Goal: Task Accomplishment & Management: Manage account settings

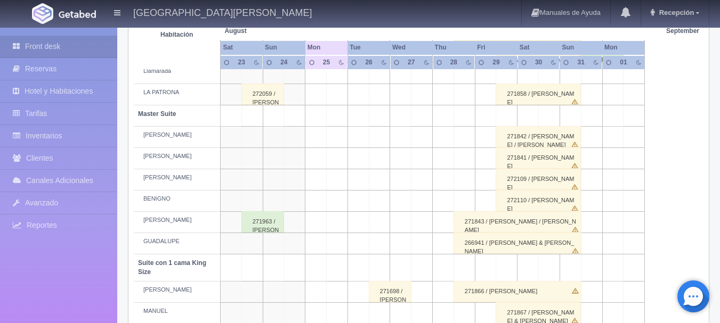
scroll to position [335, 0]
click at [488, 242] on div "266941 / [PERSON_NAME] & [PERSON_NAME]" at bounding box center [517, 243] width 128 height 21
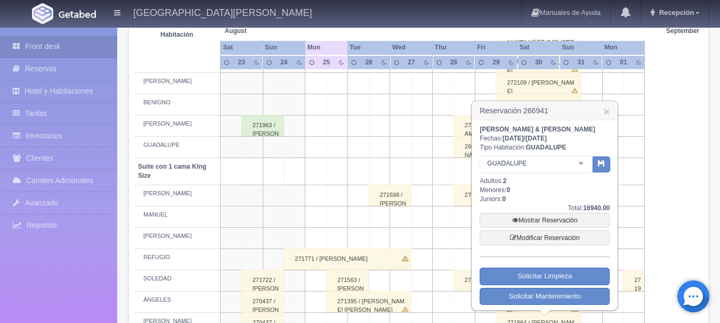
scroll to position [432, 0]
click at [559, 238] on link "Modificar Reservación" at bounding box center [544, 237] width 130 height 15
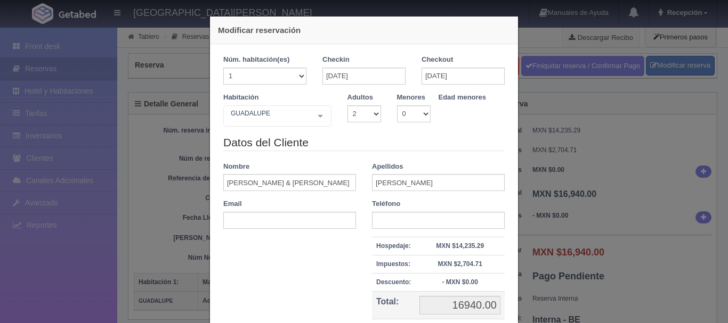
select select "2"
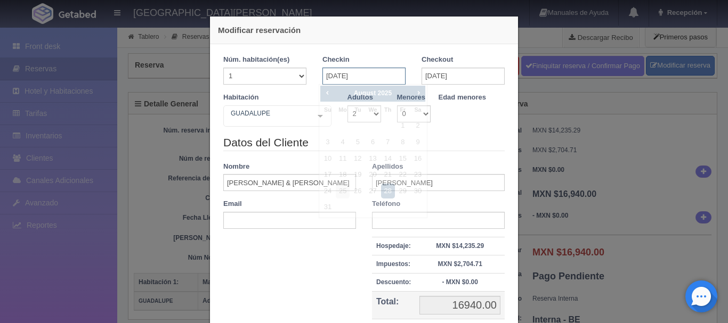
click at [377, 77] on input "28-08-2025" at bounding box center [363, 76] width 83 height 17
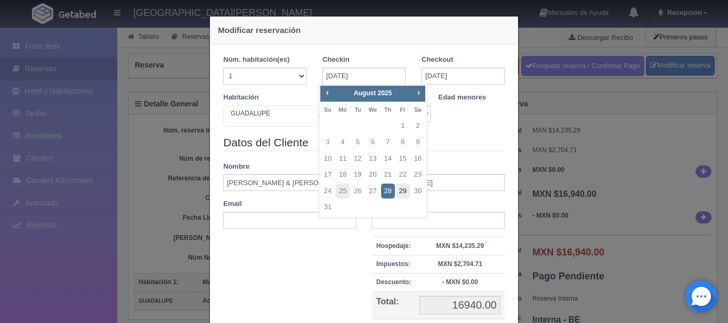
click at [405, 189] on link "29" at bounding box center [403, 191] width 14 height 15
type input "29-08-2025"
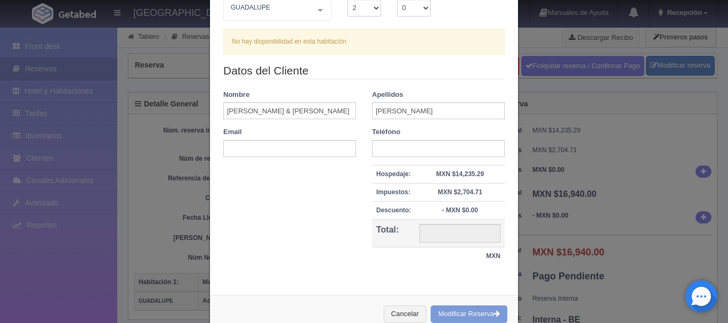
scroll to position [133, 0]
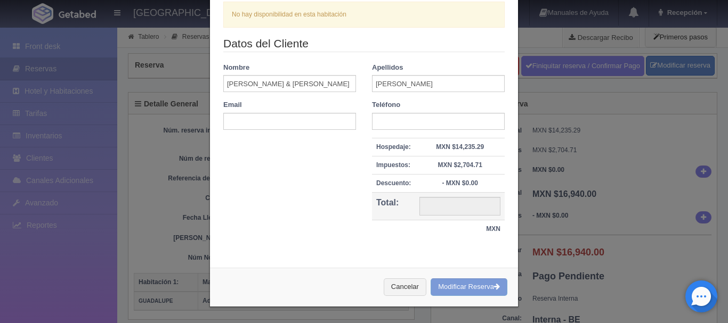
click at [453, 287] on div "Cancelar Modificar Reserva" at bounding box center [364, 287] width 308 height 39
click at [404, 291] on button "Cancelar" at bounding box center [405, 288] width 43 height 18
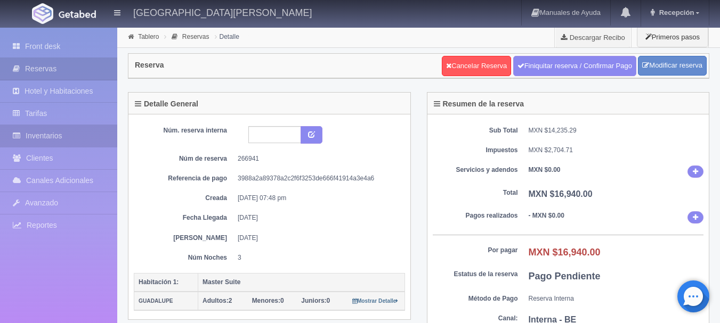
click at [67, 138] on link "Inventarios" at bounding box center [58, 136] width 117 height 22
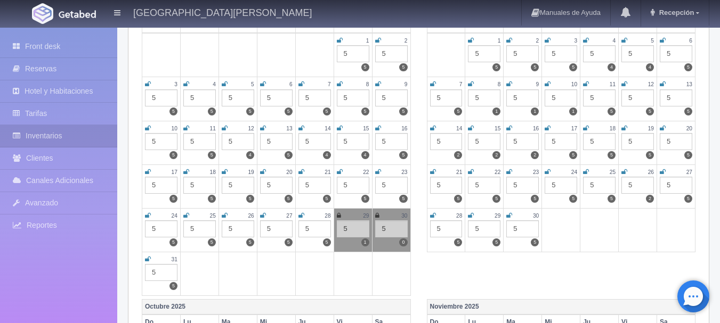
scroll to position [189, 0]
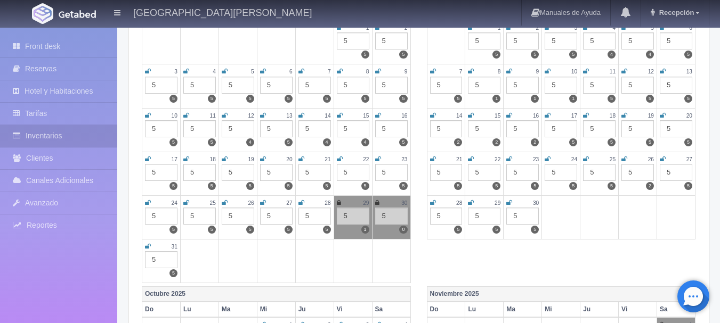
click at [339, 205] on icon at bounding box center [339, 203] width 4 height 6
click at [377, 202] on icon at bounding box center [377, 203] width 4 height 6
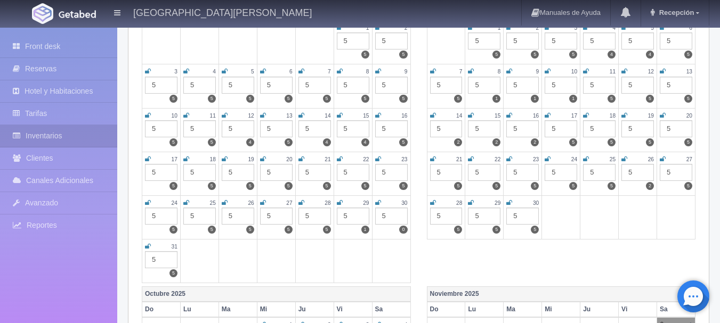
scroll to position [0, 0]
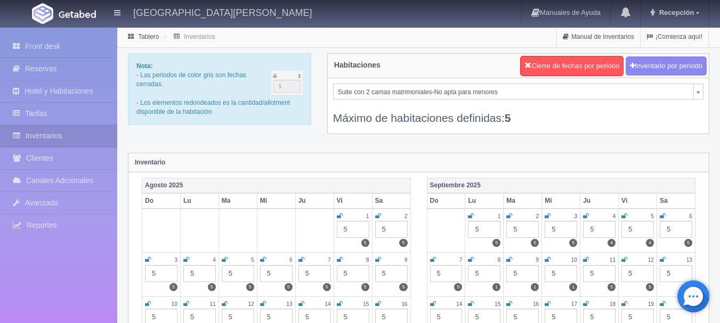
click at [60, 9] on picture at bounding box center [77, 14] width 43 height 26
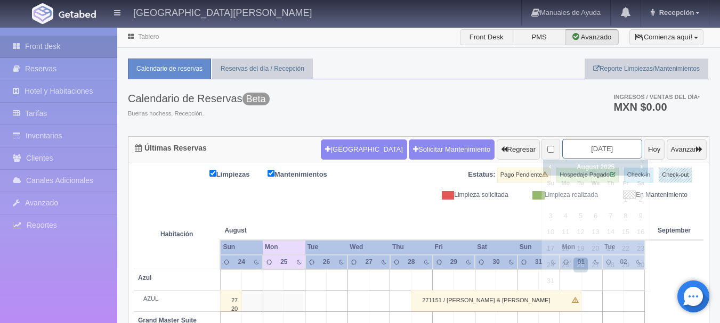
click at [601, 149] on input "2025-08-26" at bounding box center [602, 149] width 80 height 20
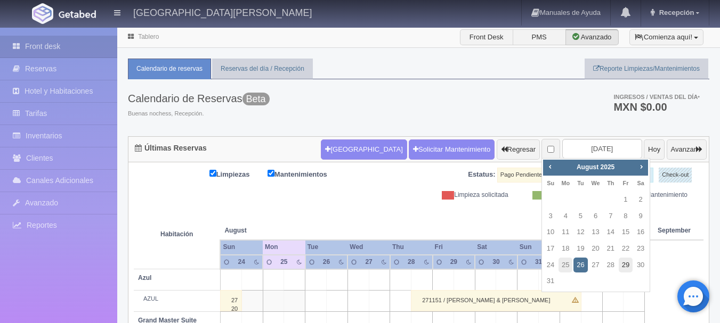
click at [620, 264] on link "29" at bounding box center [626, 265] width 14 height 15
type input "2025-08-29"
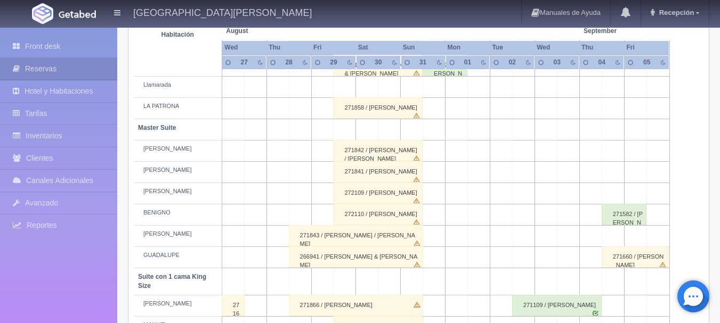
scroll to position [353, 0]
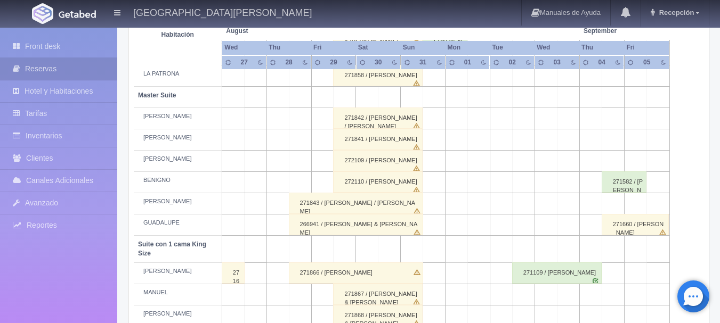
click at [323, 227] on div "266941 / JOSE & MELISSA MENENDEZ" at bounding box center [356, 224] width 134 height 21
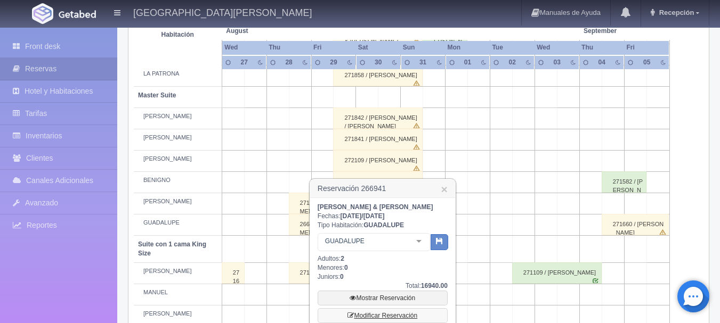
click at [381, 315] on link "Modificar Reservación" at bounding box center [383, 315] width 130 height 15
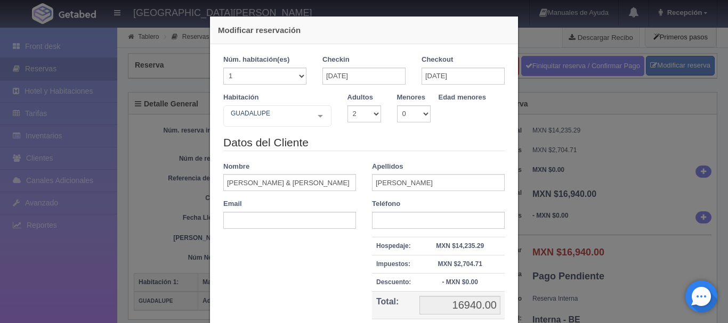
select select "2"
click at [377, 81] on input "[DATE]" at bounding box center [363, 76] width 83 height 17
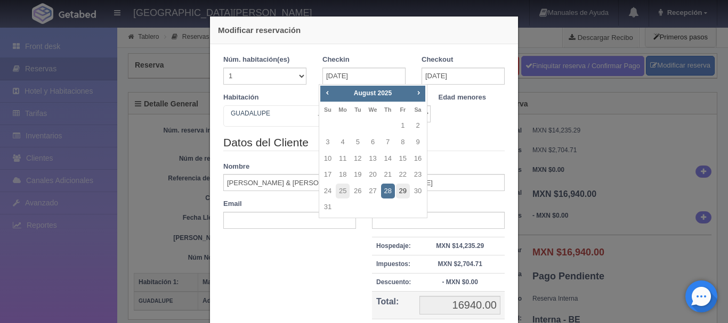
click at [407, 193] on link "29" at bounding box center [403, 191] width 14 height 15
type input "[DATE]"
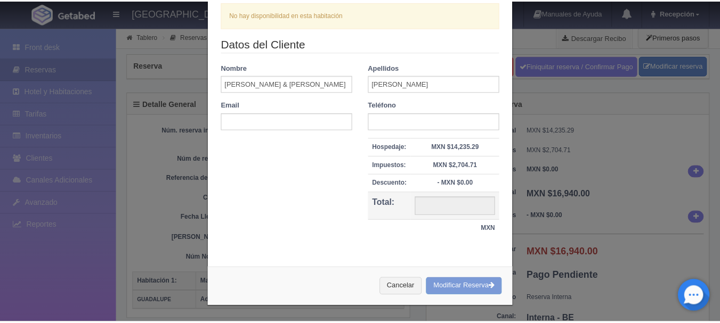
scroll to position [133, 0]
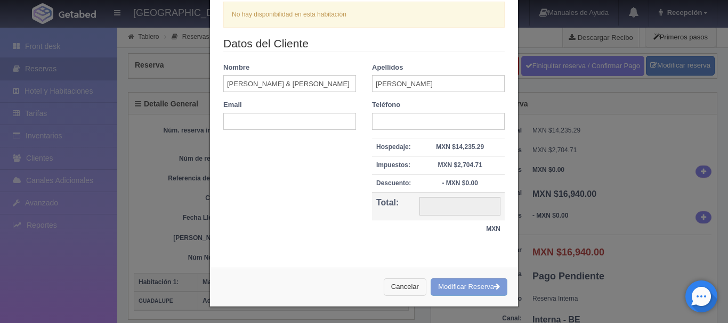
click at [396, 287] on button "Cancelar" at bounding box center [405, 288] width 43 height 18
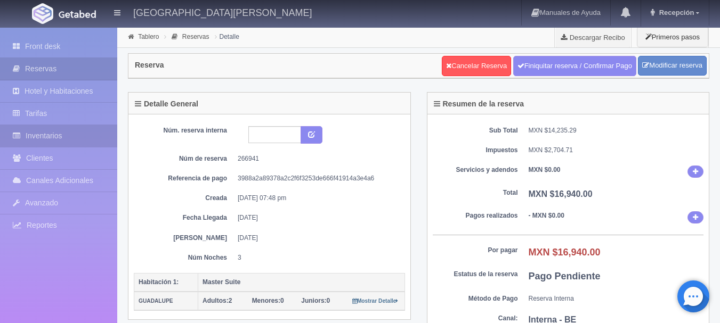
click at [59, 131] on link "Inventarios" at bounding box center [58, 136] width 117 height 22
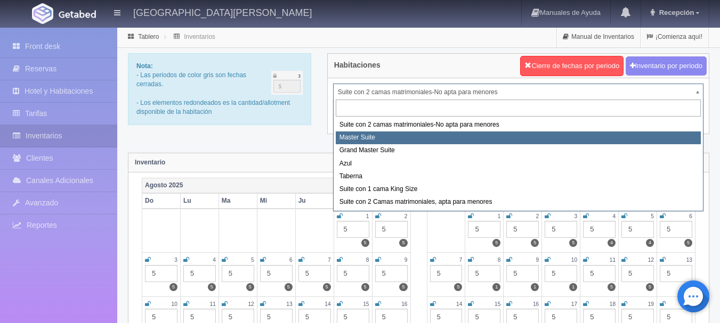
select select "1894"
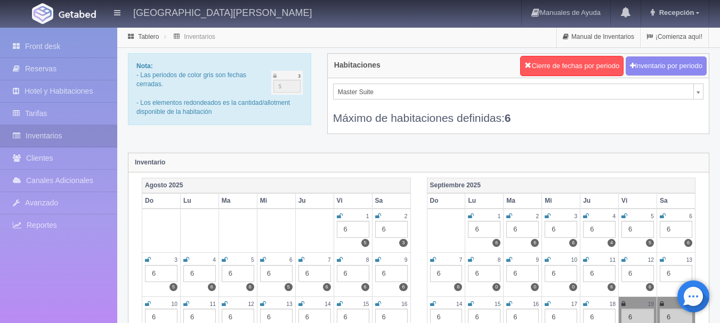
click at [65, 12] on img at bounding box center [77, 14] width 37 height 8
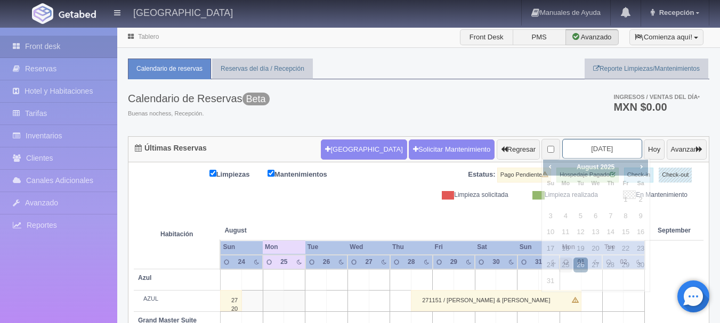
click at [591, 154] on input "[DATE]" at bounding box center [602, 149] width 80 height 20
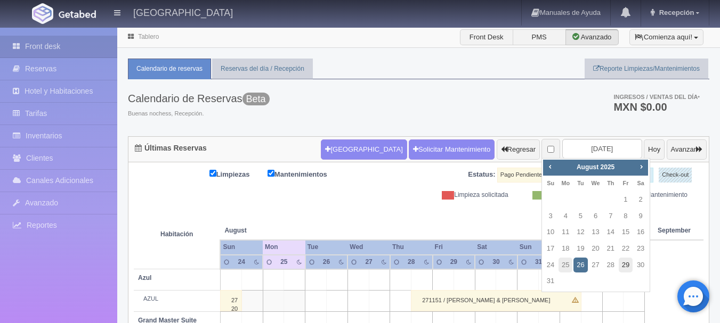
click at [627, 266] on link "29" at bounding box center [626, 265] width 14 height 15
type input "2025-08-29"
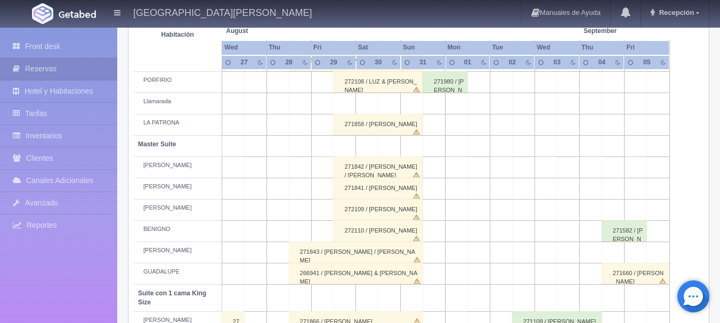
scroll to position [307, 0]
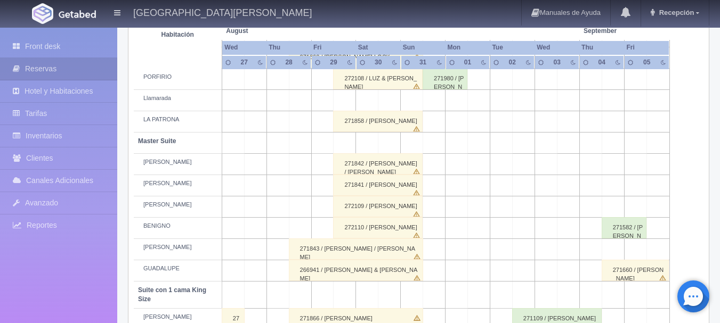
click at [337, 268] on div "266941 / JOSE & MELISSA MENENDEZ" at bounding box center [356, 270] width 134 height 21
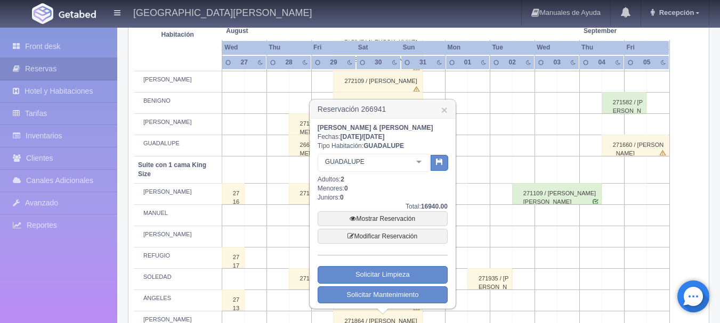
scroll to position [434, 0]
click at [382, 236] on link "Modificar Reservación" at bounding box center [383, 235] width 130 height 15
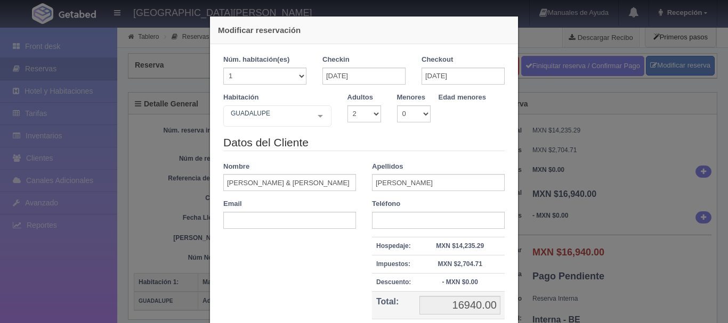
select select "2"
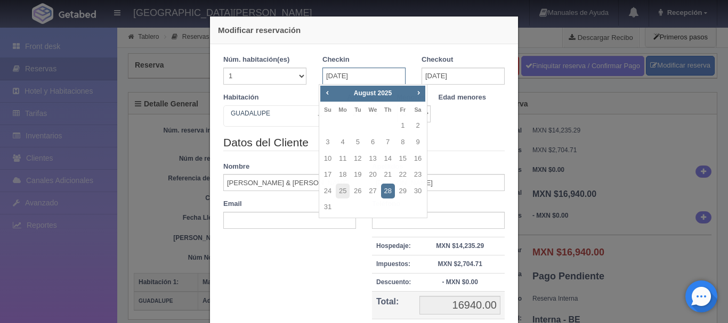
click at [365, 74] on input "28-08-2025" at bounding box center [363, 76] width 83 height 17
click at [400, 193] on link "29" at bounding box center [403, 191] width 14 height 15
type input "29-08-2025"
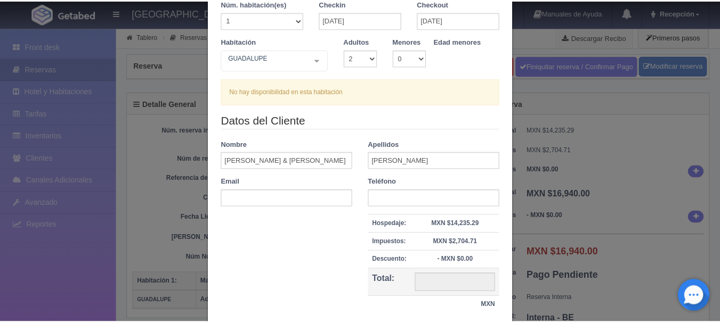
scroll to position [133, 0]
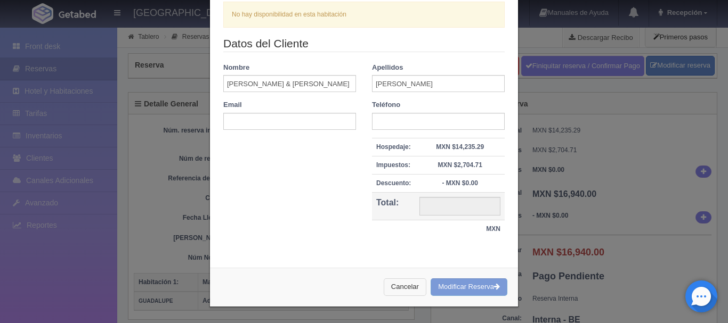
click at [404, 287] on button "Cancelar" at bounding box center [405, 288] width 43 height 18
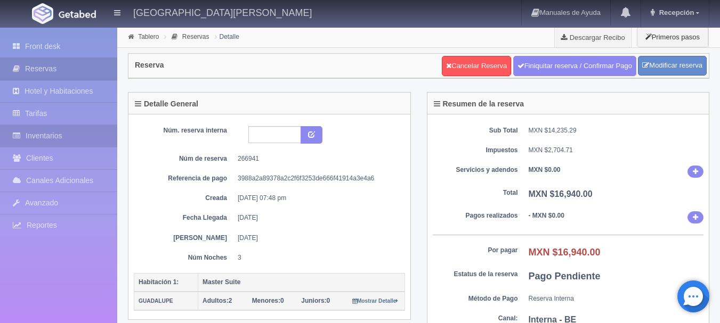
click at [60, 141] on link "Inventarios" at bounding box center [58, 136] width 117 height 22
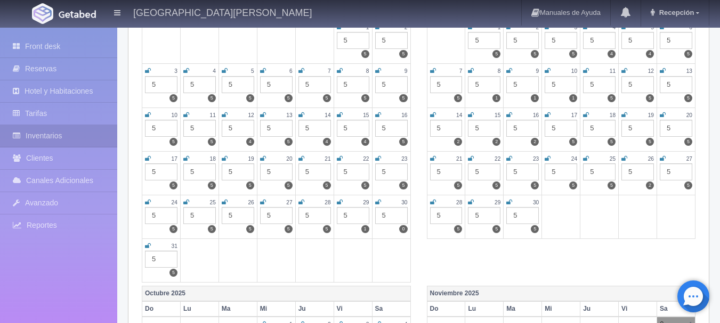
scroll to position [190, 0]
click at [340, 204] on icon at bounding box center [340, 202] width 6 height 6
click at [377, 202] on icon at bounding box center [378, 202] width 6 height 6
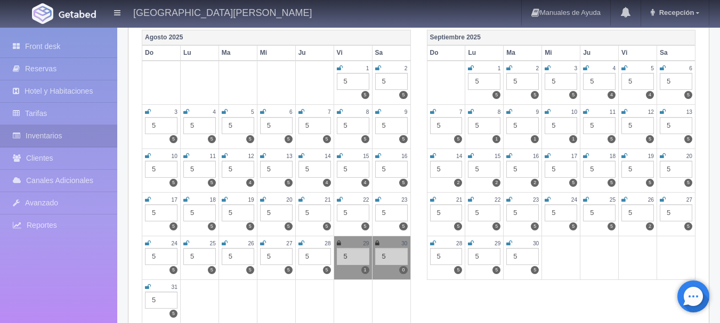
scroll to position [151, 0]
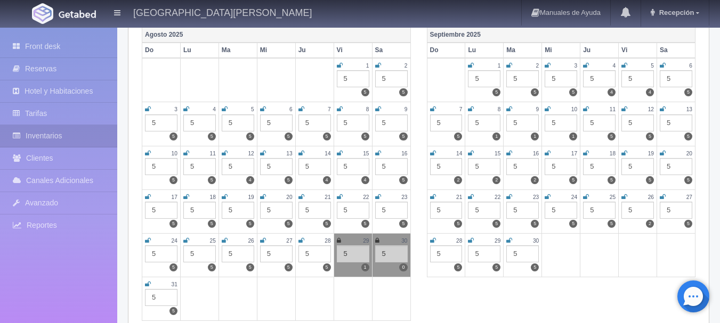
click at [64, 9] on picture at bounding box center [77, 14] width 43 height 26
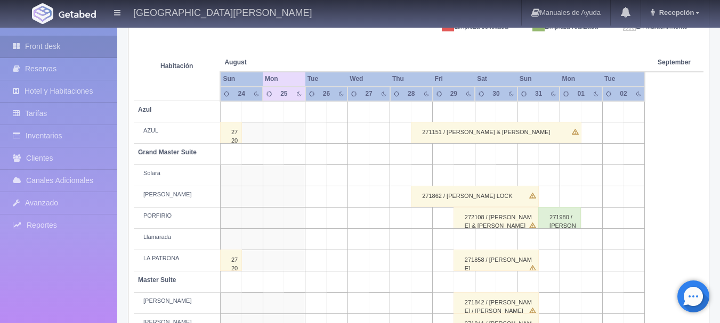
scroll to position [204, 0]
